Goal: Communication & Community: Answer question/provide support

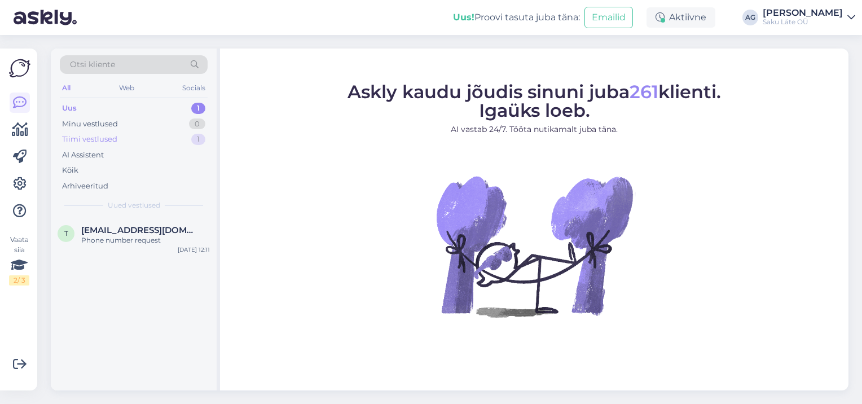
click at [73, 142] on div "Tiimi vestlused" at bounding box center [89, 139] width 55 height 11
click at [79, 138] on div "Tiimi vestlused" at bounding box center [91, 139] width 59 height 11
click at [71, 167] on div "Kõik" at bounding box center [70, 170] width 16 height 11
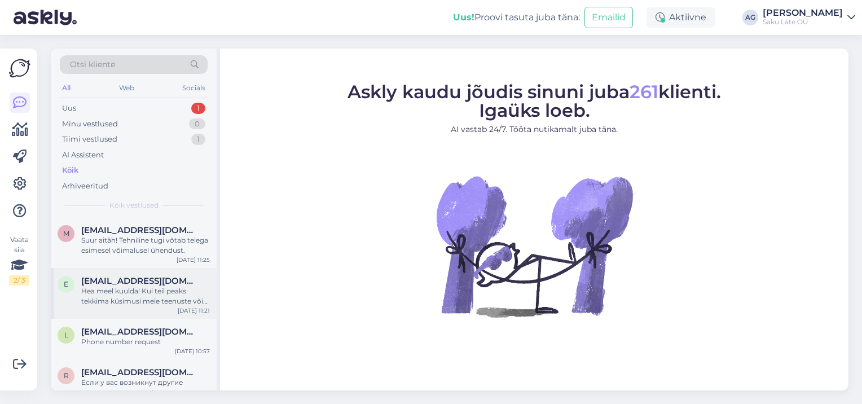
click at [165, 298] on div "Hea meel kuulda! Kui teil peaks tekkima küsimusi meie teenuste või toodete koht…" at bounding box center [145, 296] width 129 height 20
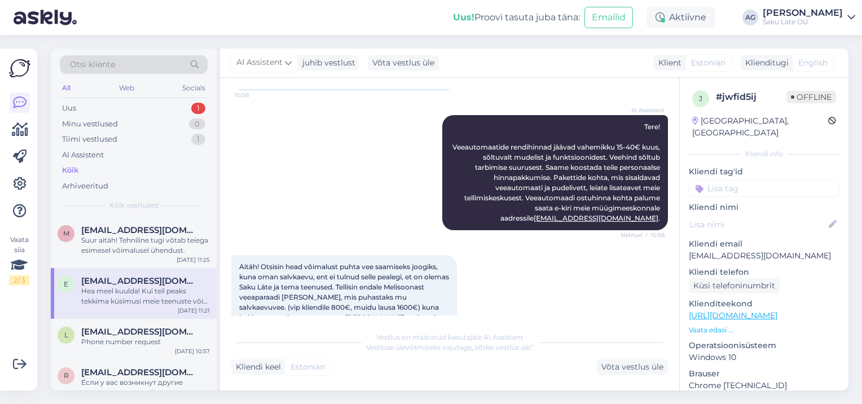
scroll to position [113, 0]
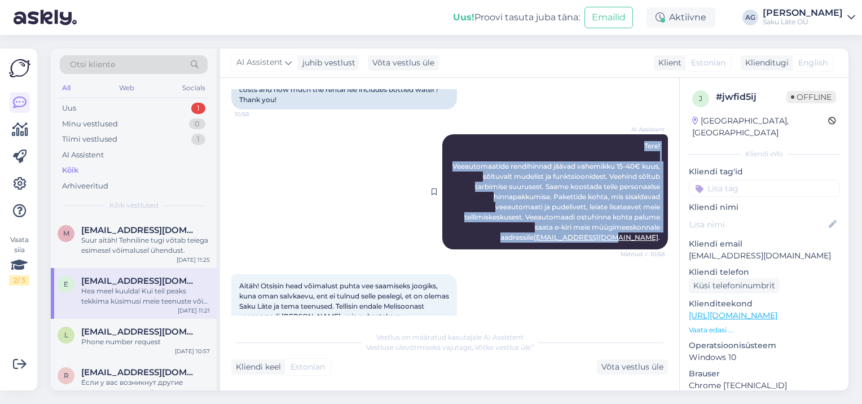
drag, startPoint x: 634, startPoint y: 145, endPoint x: 649, endPoint y: 238, distance: 93.6
click at [649, 238] on div "AI Assistent Tere! Veeautomaatide rendihinnad jäävad vahemikku 15-40€ kuus, sõl…" at bounding box center [555, 191] width 226 height 115
copy span "Tere! Veeautomaatide rendihinnad jäävad vahemikku 15-40€ kuus, sõltuvalt mudeli…"
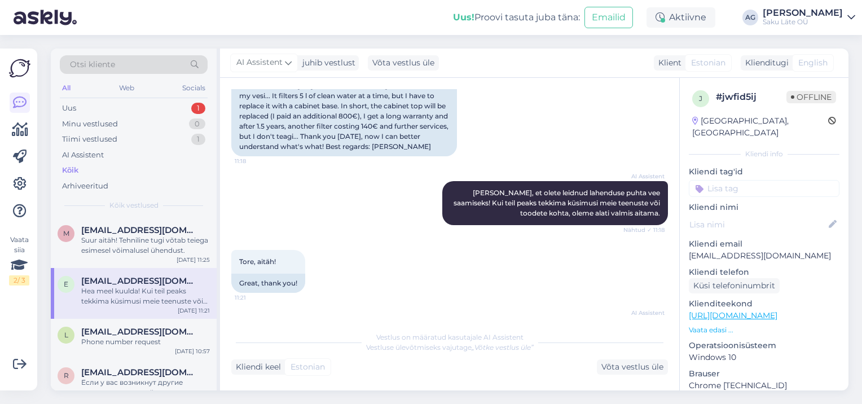
scroll to position [555, 0]
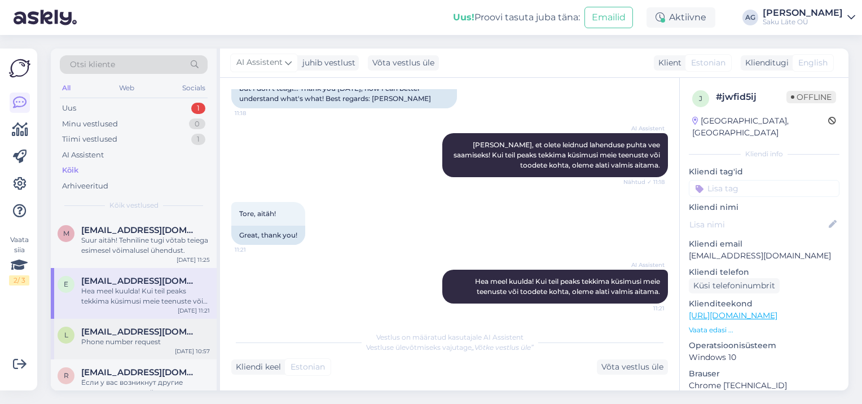
drag, startPoint x: 113, startPoint y: 360, endPoint x: 115, endPoint y: 354, distance: 5.9
click at [113, 360] on div "r [EMAIL_ADDRESS][DOMAIN_NAME] Если у вас возникнут другие вопросы, не стесняйт…" at bounding box center [134, 385] width 166 height 51
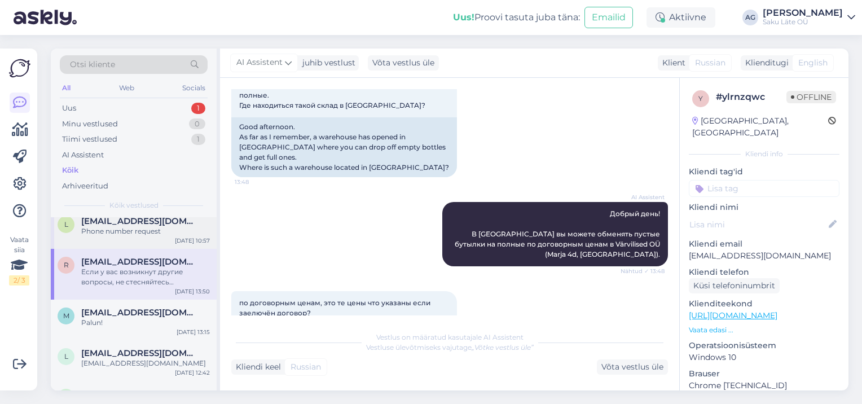
scroll to position [113, 0]
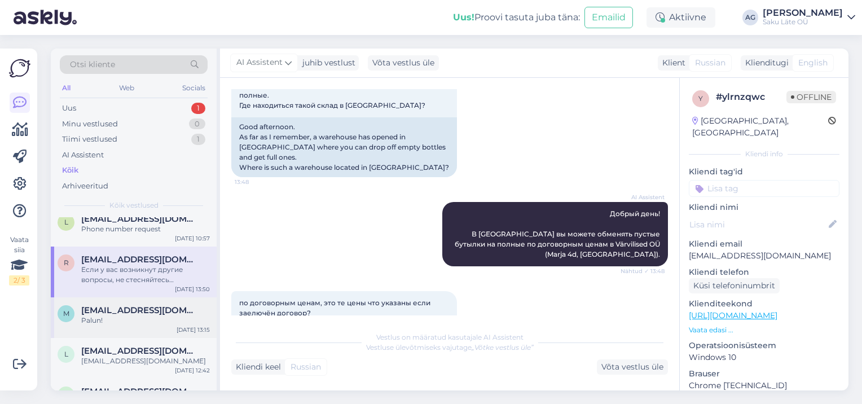
click at [120, 314] on span "[EMAIL_ADDRESS][DOMAIN_NAME]" at bounding box center [139, 310] width 117 height 10
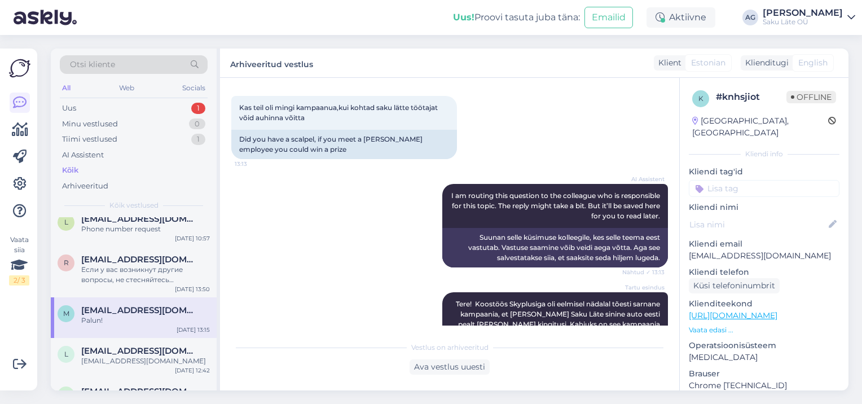
scroll to position [338, 0]
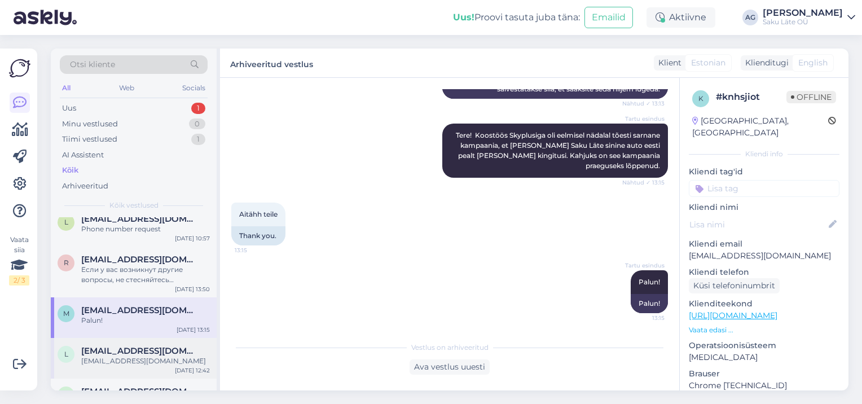
click at [104, 353] on span "[EMAIL_ADDRESS][DOMAIN_NAME]" at bounding box center [139, 351] width 117 height 10
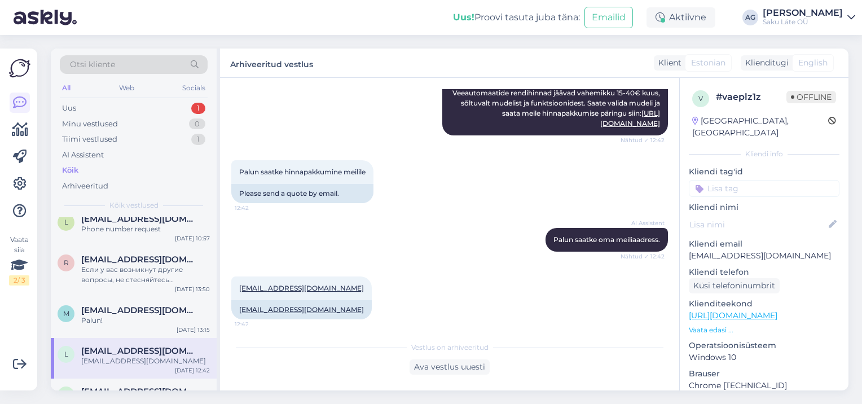
scroll to position [273, 0]
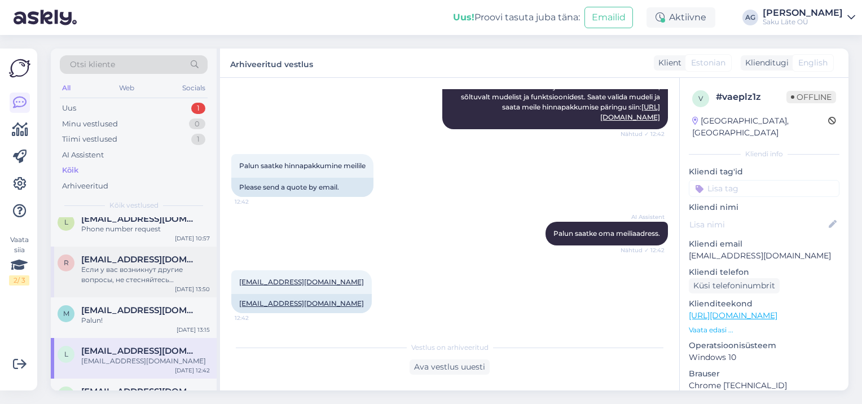
click at [128, 265] on div "Если у вас возникнут другие вопросы, не стесняйтесь обращаться." at bounding box center [145, 275] width 129 height 20
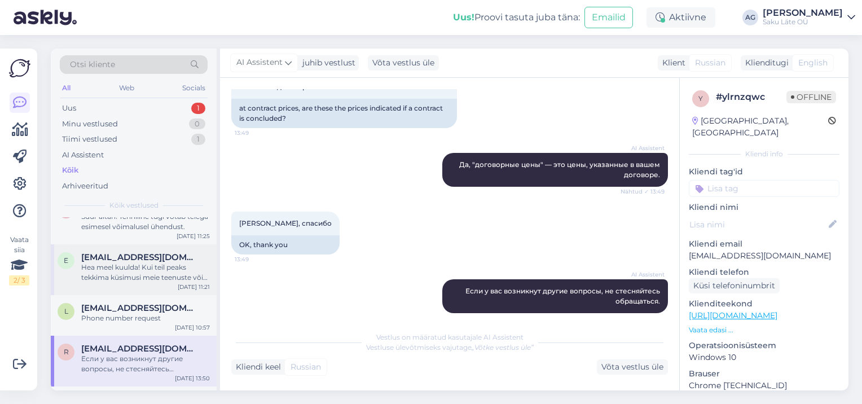
scroll to position [0, 0]
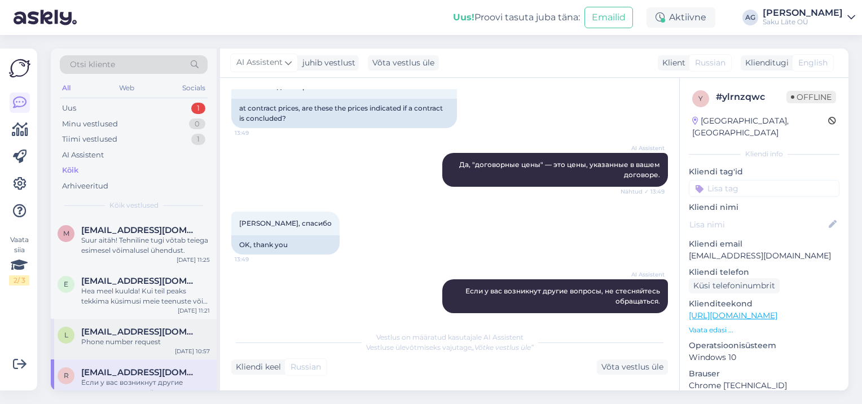
click at [126, 337] on div "Phone number request" at bounding box center [145, 342] width 129 height 10
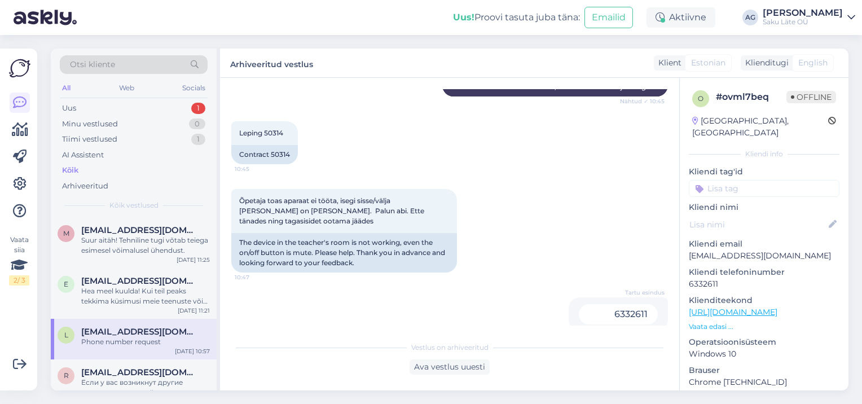
scroll to position [338, 0]
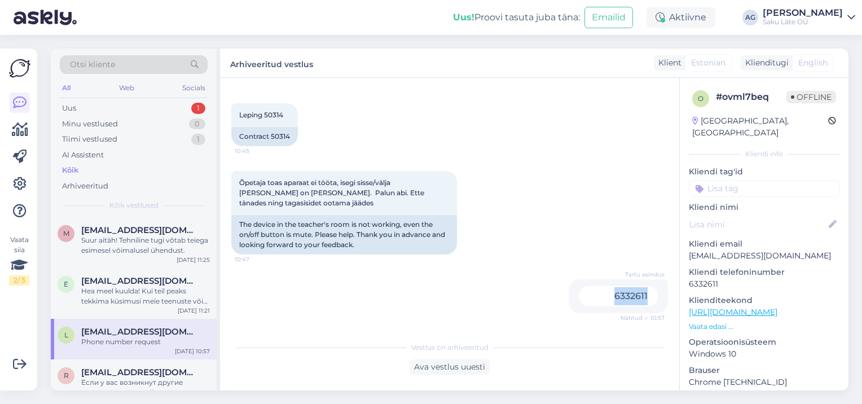
drag, startPoint x: 641, startPoint y: 294, endPoint x: 607, endPoint y: 293, distance: 34.4
click at [607, 293] on div "6332611" at bounding box center [618, 296] width 79 height 20
copy div "6332611"
click at [615, 220] on div "Õpetaja toas aparaat ei tööta, isegi sisse/välja [PERSON_NAME] on [PERSON_NAME]…" at bounding box center [449, 213] width 437 height 108
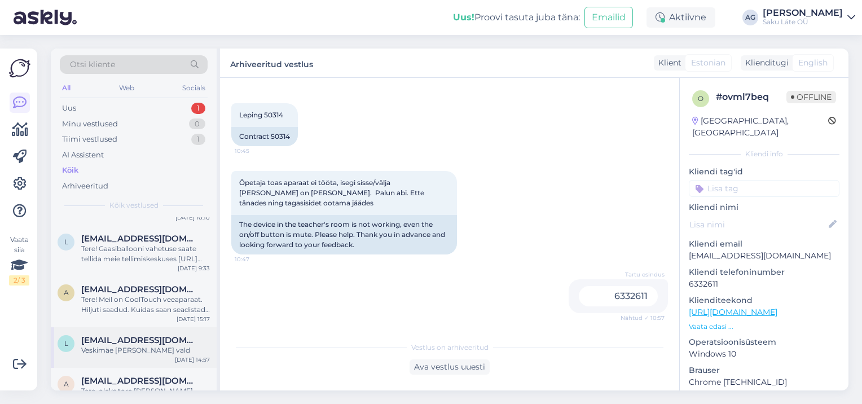
scroll to position [395, 0]
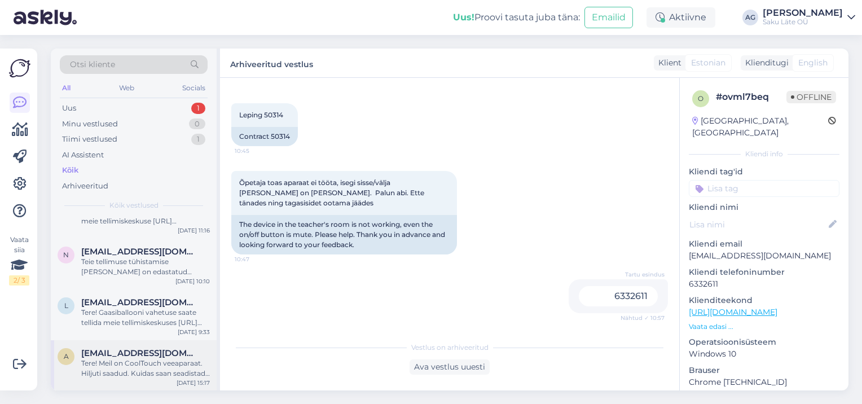
click at [116, 375] on div "Tere! Meil on CoolTouch veeaparaat. Hiljuti saadud. Kuidas saan seadistada veet…" at bounding box center [145, 368] width 129 height 20
type textarea "Rääkisin kliendiga telefoni [PERSON_NAME] - suunatud probleem tehnika toele."
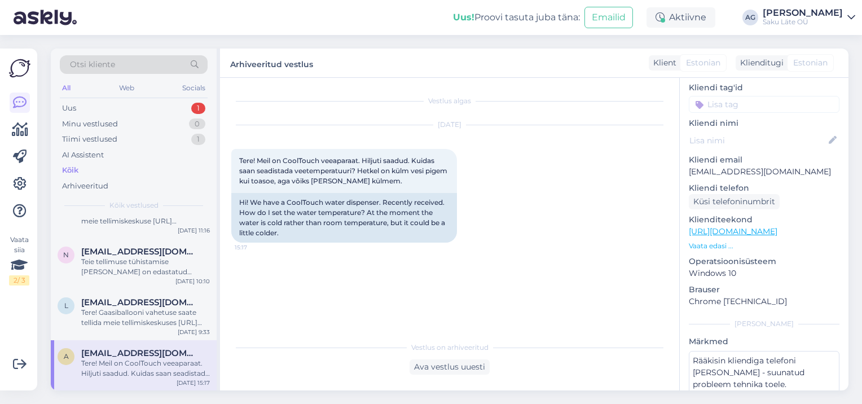
scroll to position [0, 0]
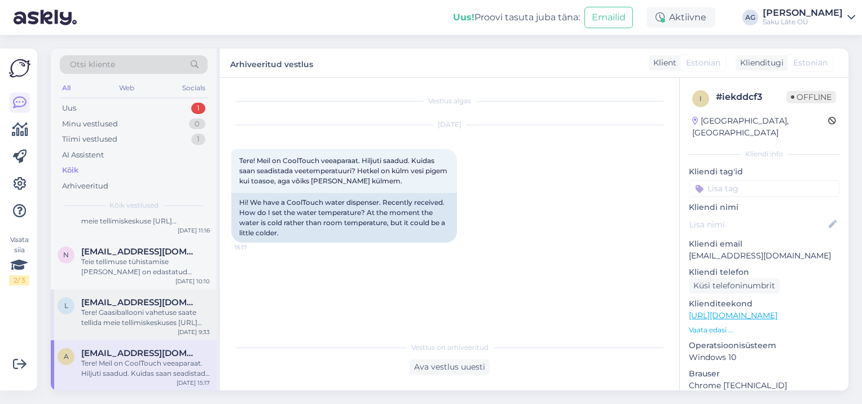
click at [154, 313] on div "Tere! Gaasiballooni vahetuse saate tellida meie tellimiskeskuses [URL][DOMAIN_N…" at bounding box center [145, 318] width 129 height 20
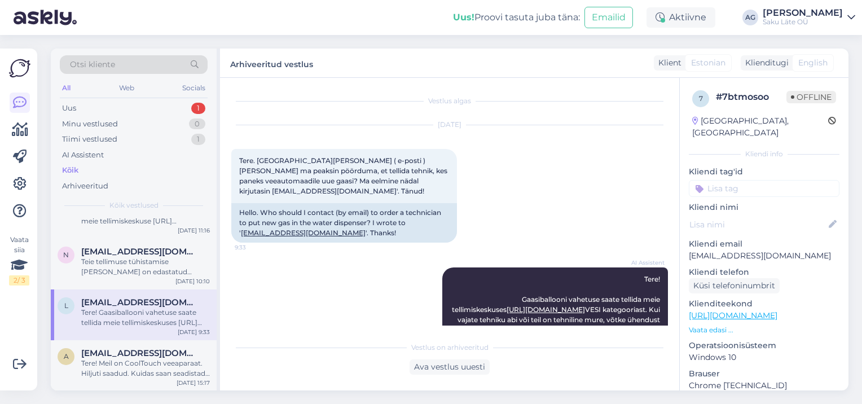
scroll to position [29, 0]
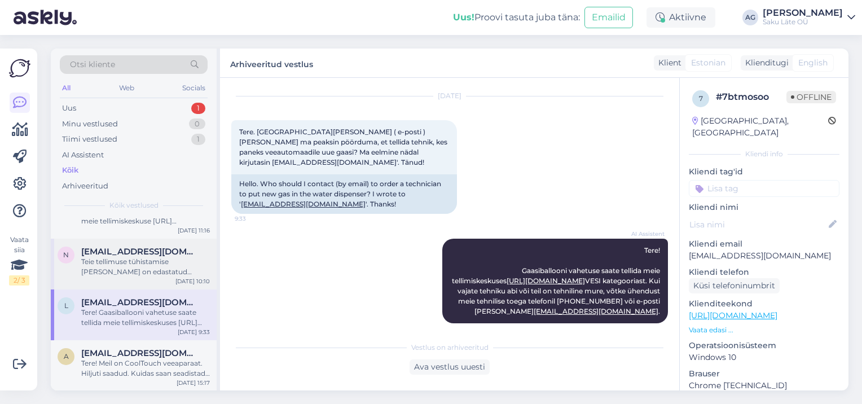
click at [128, 274] on div "Teie tellimuse tühistamise [PERSON_NAME] on edastatud kolleegile, kes tegeleb s…" at bounding box center [145, 267] width 129 height 20
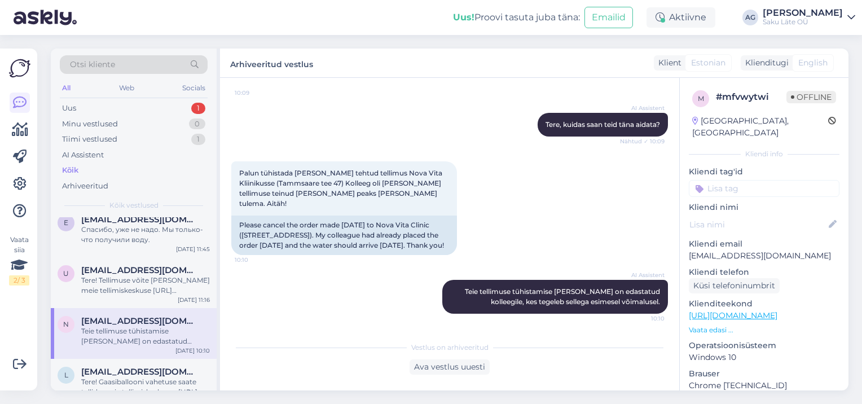
scroll to position [282, 0]
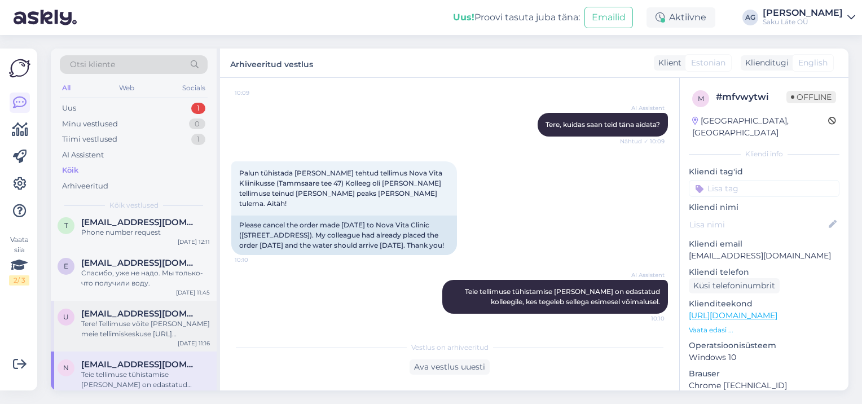
click at [111, 335] on div "Tere! Tellimuse võite [PERSON_NAME] meie tellimiskeskuse [URL][DOMAIN_NAME] või…" at bounding box center [145, 329] width 129 height 20
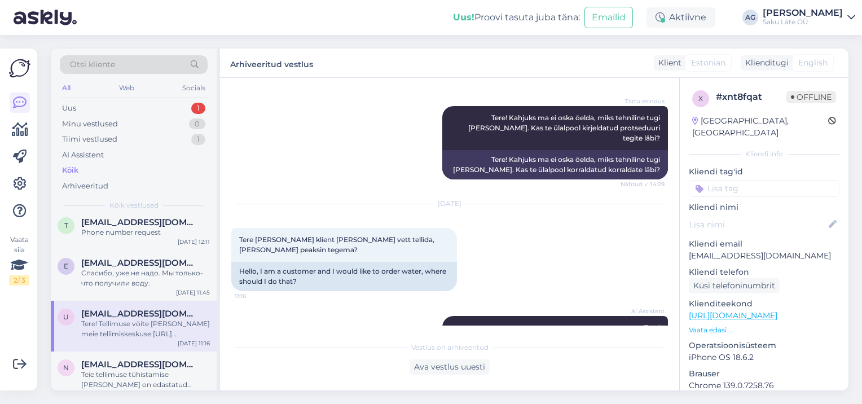
scroll to position [638, 0]
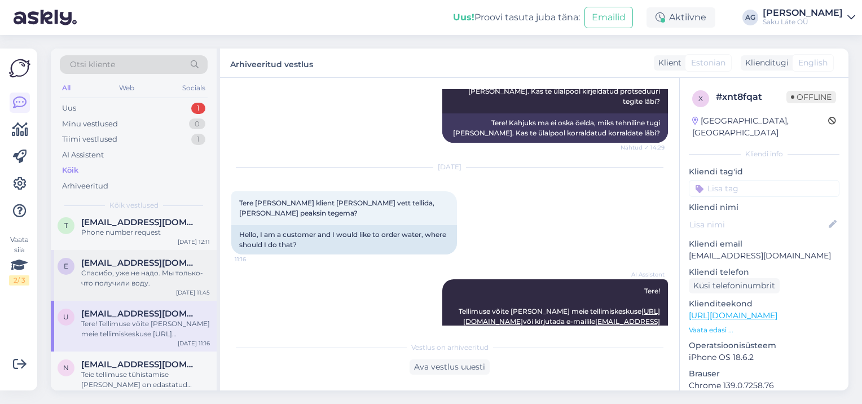
click at [130, 278] on div "Спасибо, уже не надо. Мы только-что получили воду." at bounding box center [145, 278] width 129 height 20
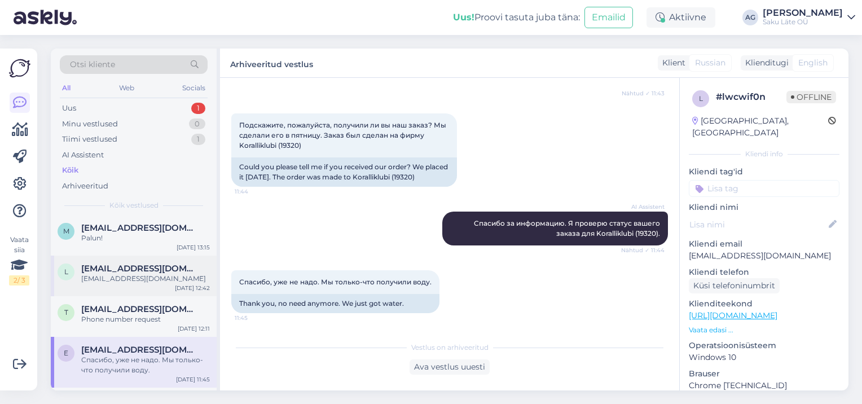
scroll to position [169, 0]
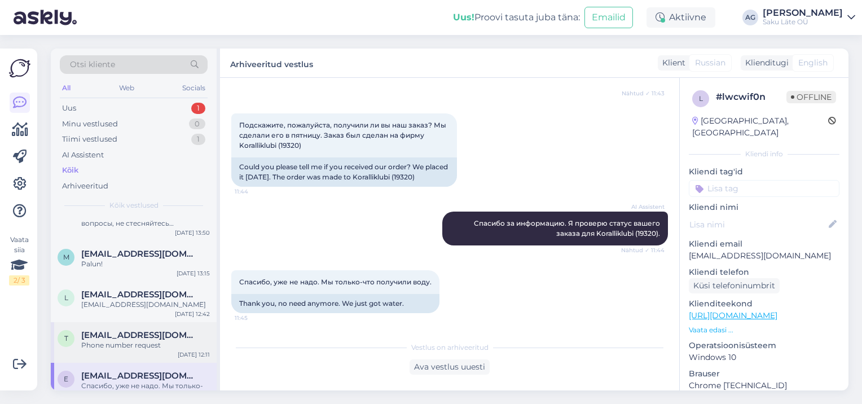
click at [130, 344] on div "Phone number request" at bounding box center [145, 345] width 129 height 10
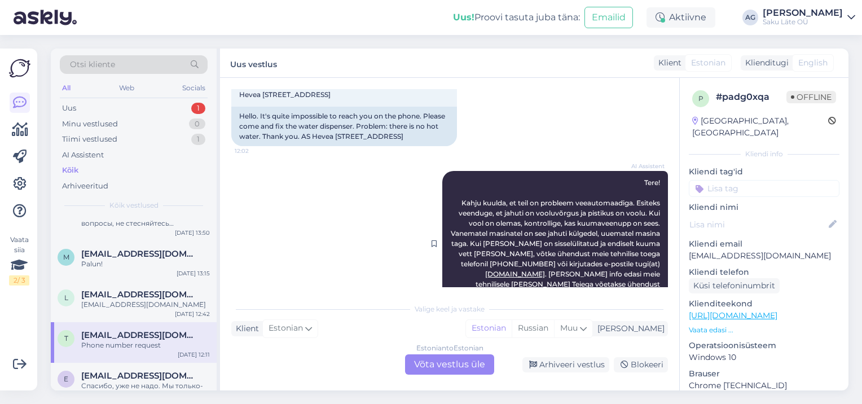
scroll to position [176, 0]
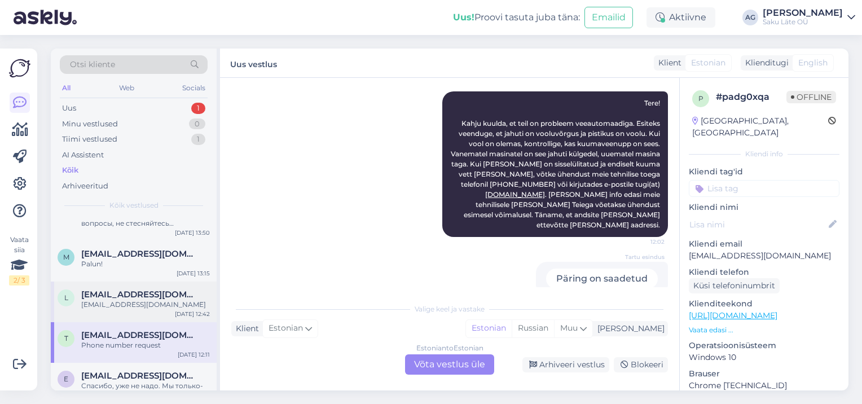
click at [136, 312] on div "l [EMAIL_ADDRESS][DOMAIN_NAME] [DOMAIN_NAME][EMAIL_ADDRESS][DOMAIN_NAME] [DATE]…" at bounding box center [134, 302] width 166 height 41
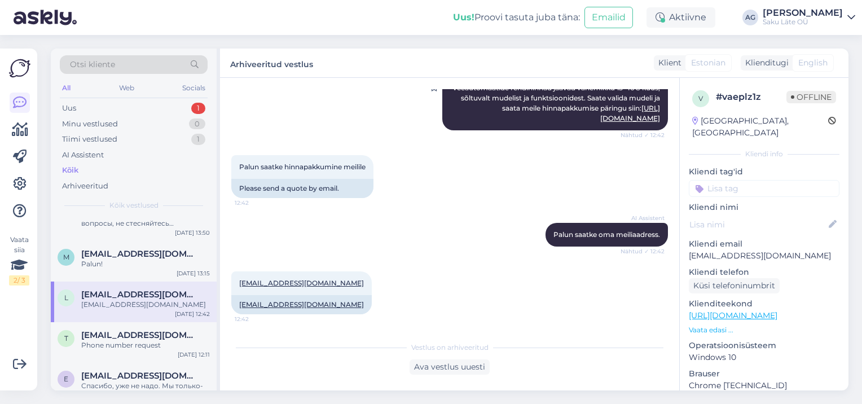
scroll to position [273, 0]
click at [139, 270] on div "M [EMAIL_ADDRESS][DOMAIN_NAME] Palun! [DATE] 13:15" at bounding box center [134, 261] width 166 height 41
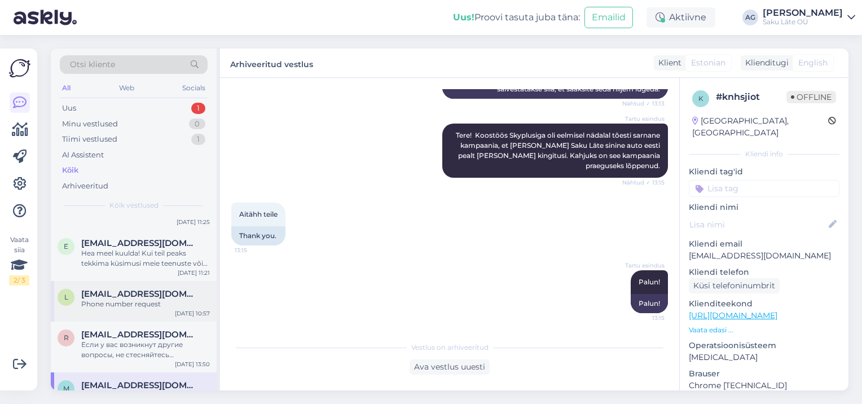
scroll to position [56, 0]
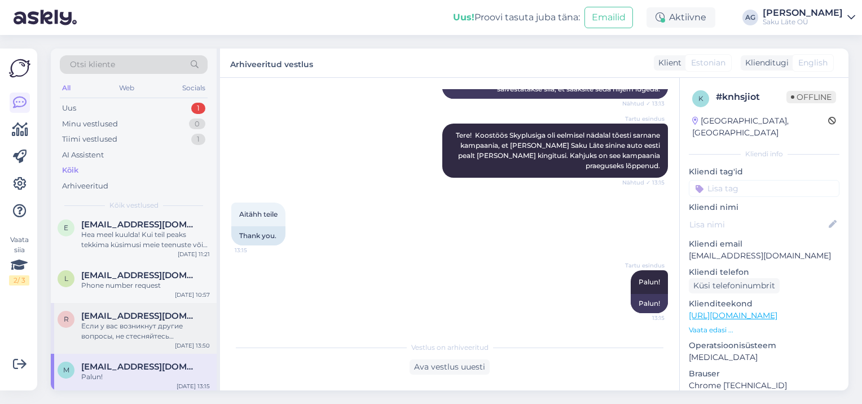
click at [128, 332] on div "Если у вас возникнут другие вопросы, не стесняйтесь обращаться." at bounding box center [145, 331] width 129 height 20
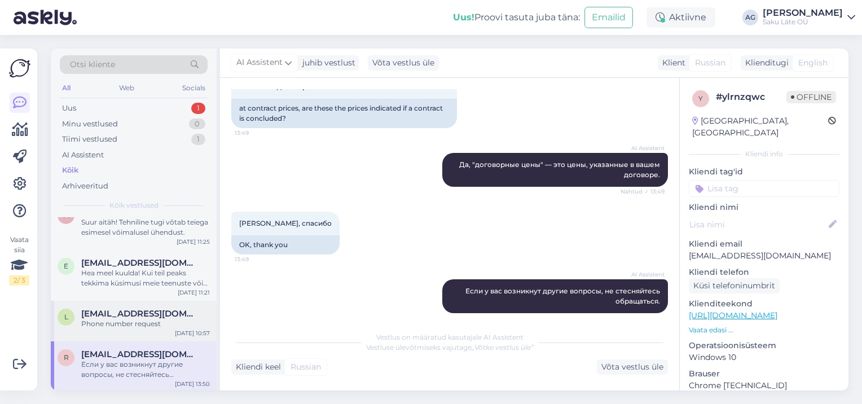
scroll to position [0, 0]
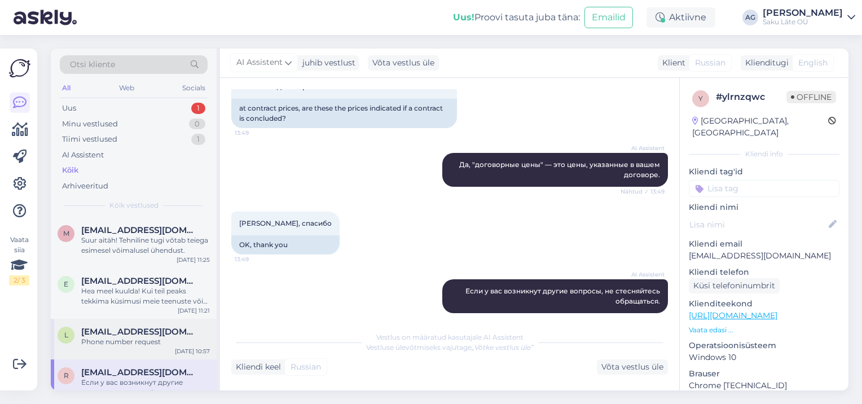
click at [147, 334] on span "[EMAIL_ADDRESS][DOMAIN_NAME]" at bounding box center [139, 332] width 117 height 10
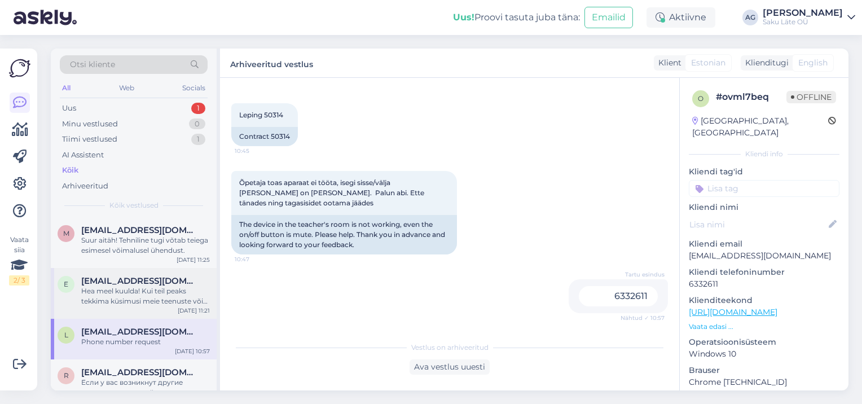
click at [145, 280] on span "[EMAIL_ADDRESS][DOMAIN_NAME]" at bounding box center [139, 281] width 117 height 10
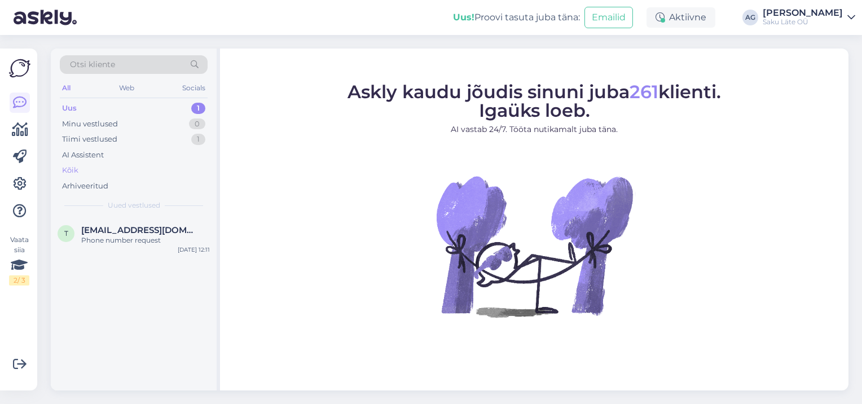
click at [77, 170] on div "Kõik" at bounding box center [70, 170] width 16 height 11
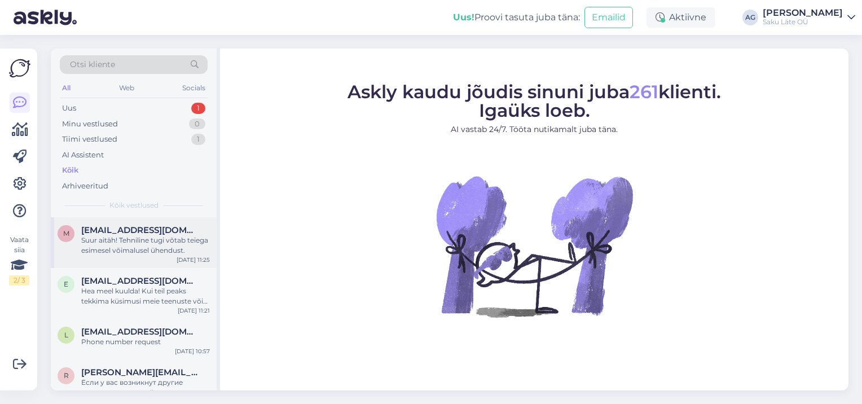
click at [160, 245] on div "Suur aitäh! Tehniline tugi võtab teiega esimesel võimalusel ühendust." at bounding box center [145, 245] width 129 height 20
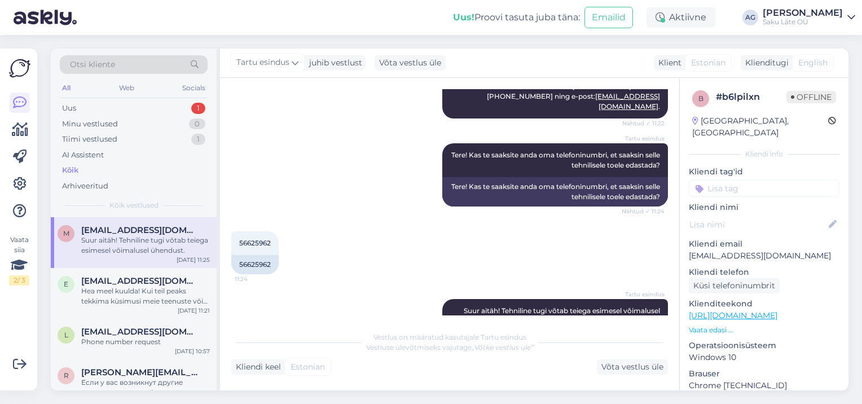
scroll to position [1119, 0]
